Goal: Check status: Check status

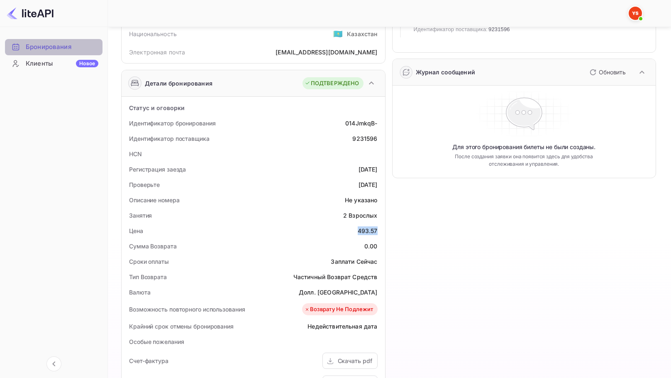
click at [74, 47] on div "Бронирования" at bounding box center [62, 47] width 73 height 10
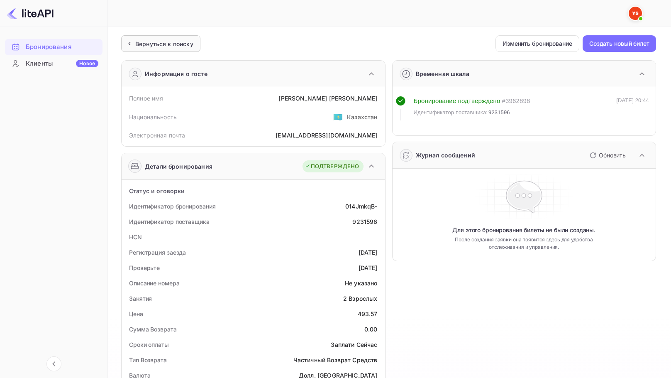
click at [170, 45] on ya-tr-span "Вернуться к поиску" at bounding box center [164, 43] width 58 height 7
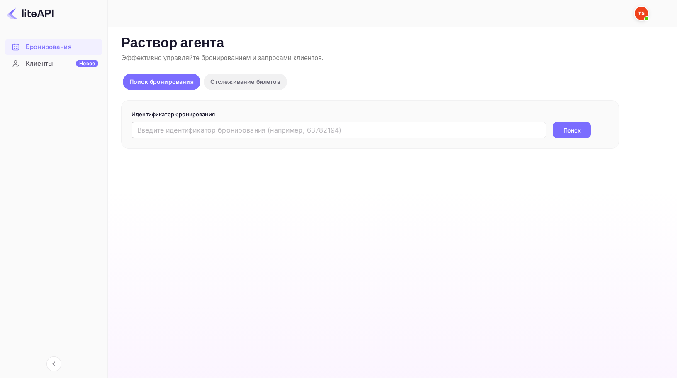
click at [166, 130] on input "text" at bounding box center [339, 130] width 415 height 17
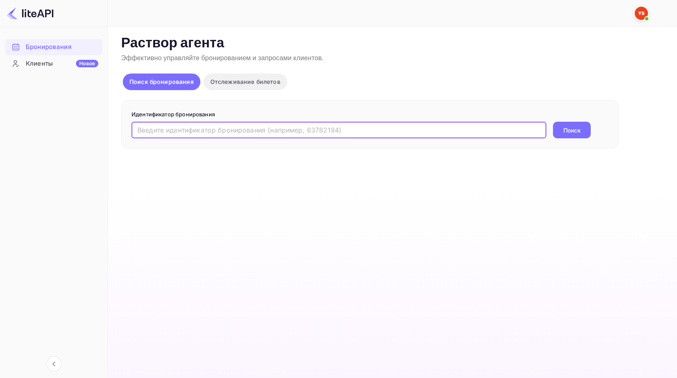
paste input "9213784"
type input "9213784"
click at [553, 122] on button "Поиск" at bounding box center [572, 130] width 38 height 17
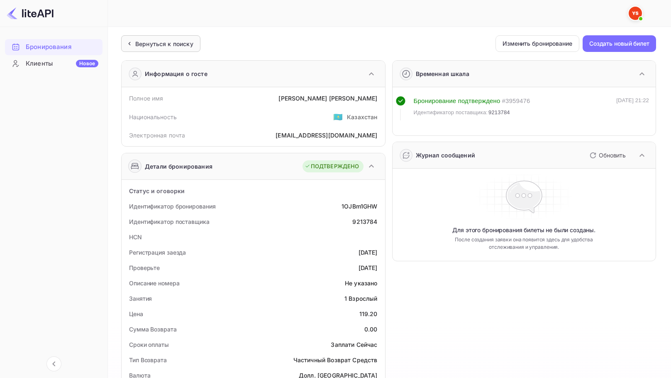
click at [149, 42] on ya-tr-span "Вернуться к поиску" at bounding box center [164, 43] width 58 height 7
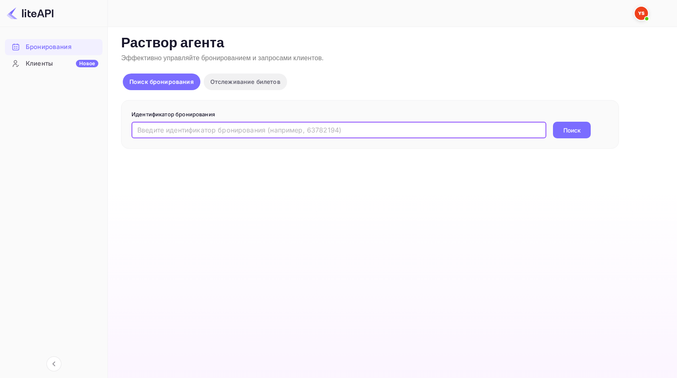
click at [201, 131] on input "text" at bounding box center [339, 130] width 415 height 17
paste input "9247273"
type input "9247273"
click at [553, 122] on button "Поиск" at bounding box center [572, 130] width 38 height 17
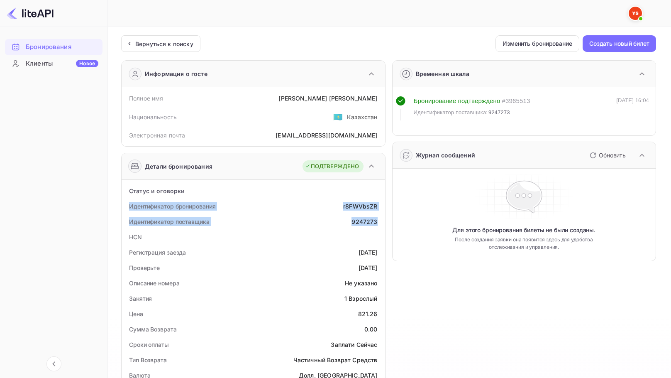
drag, startPoint x: 129, startPoint y: 206, endPoint x: 377, endPoint y: 224, distance: 248.8
copy div "Идентификатор бронирования r8FWVbsZR Идентификатор поставщика 9247273"
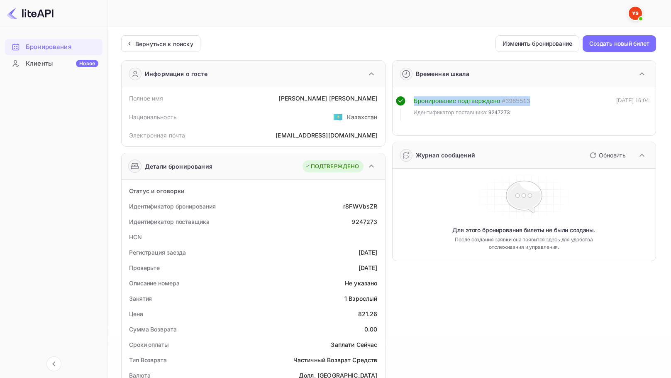
drag, startPoint x: 537, startPoint y: 99, endPoint x: 414, endPoint y: 106, distance: 123.0
click at [414, 105] on div "Бронирование подтверждено # 3965513 Идентификатор поставщика: 9247273 [DATE] 16…" at bounding box center [523, 108] width 254 height 24
copy div "Бронирование подтверждено # 3965513"
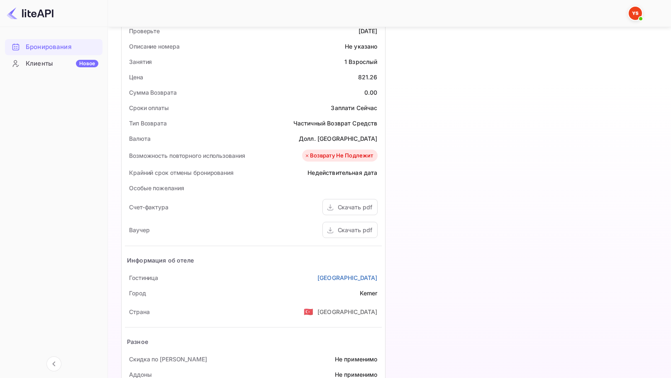
scroll to position [249, 0]
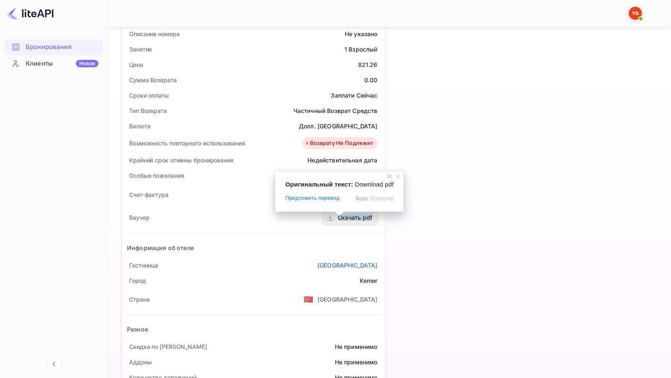
click at [354, 219] on ya-tr-span "Скачать pdf" at bounding box center [355, 217] width 34 height 7
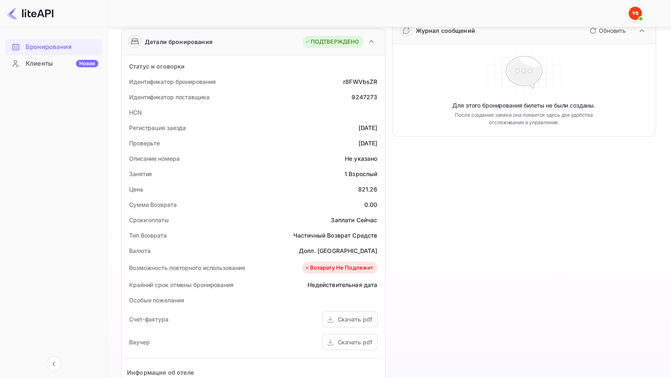
scroll to position [0, 0]
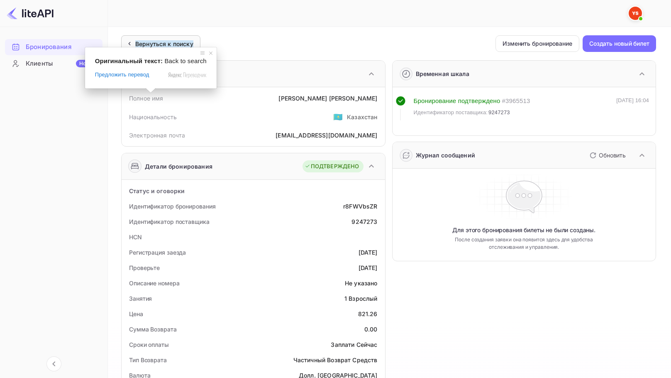
click at [150, 41] on ya-tr-span "Вернуться к поиску" at bounding box center [164, 43] width 58 height 7
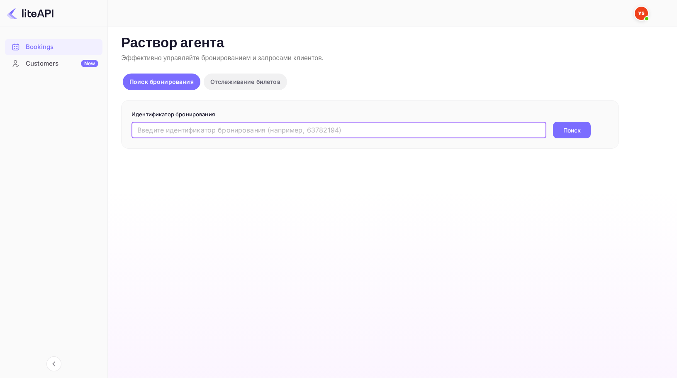
click at [211, 132] on input "text" at bounding box center [339, 130] width 415 height 17
paste input "9213784"
type input "9213784"
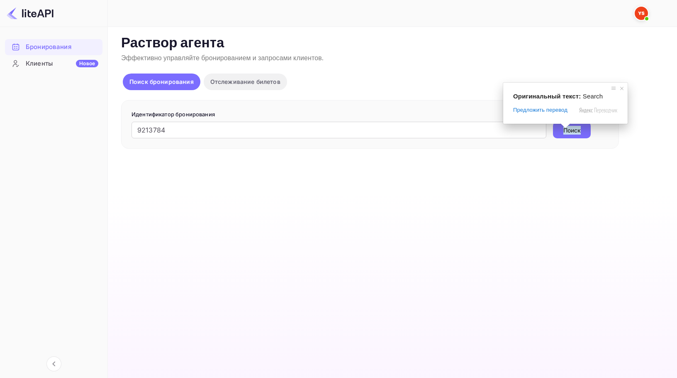
click at [567, 133] on ya-tr-span "Поиск" at bounding box center [572, 130] width 17 height 9
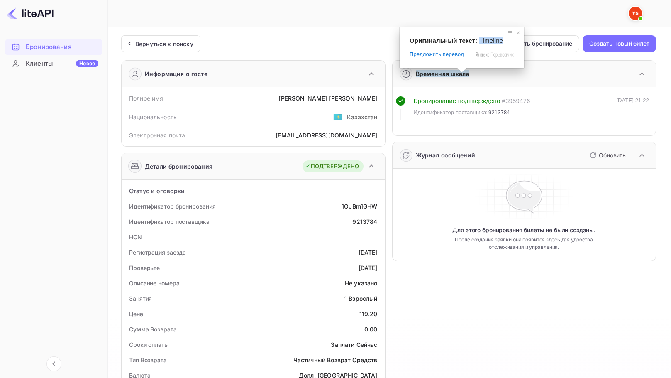
drag, startPoint x: 479, startPoint y: 41, endPoint x: 500, endPoint y: 41, distance: 21.6
click at [500, 41] on span "Timeline" at bounding box center [491, 40] width 24 height 7
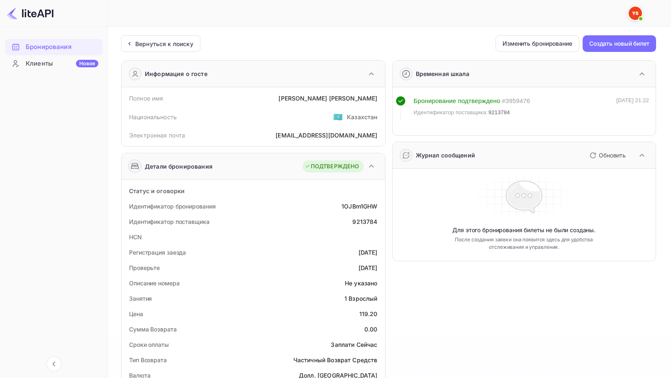
copy span "Timeline"
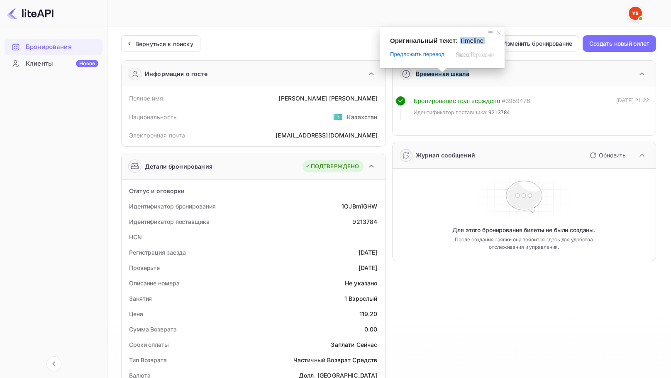
drag, startPoint x: 458, startPoint y: 42, endPoint x: 481, endPoint y: 45, distance: 23.0
click at [481, 45] on div "Оригинальный текст: Timeline Предложить перевод Цена Отправить Спасибо, перевод…" at bounding box center [442, 47] width 124 height 41
copy div "Timeline Предложить перевод Отправить Спасибо, перевод отправлен Отключить подс…"
